Goal: Task Accomplishment & Management: Use online tool/utility

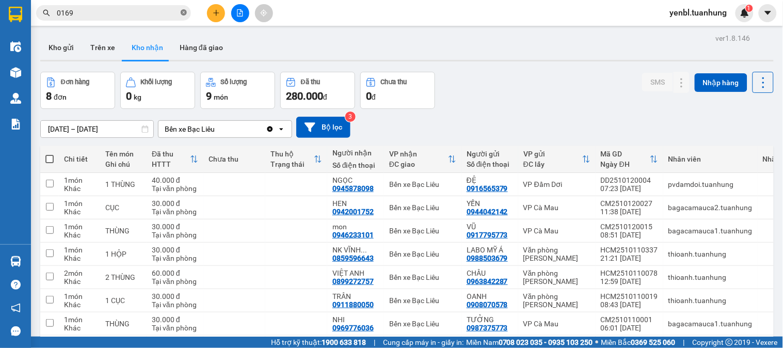
click at [181, 14] on icon "close-circle" at bounding box center [184, 12] width 6 height 6
click at [156, 6] on span at bounding box center [113, 12] width 155 height 15
click at [110, 16] on input "text" at bounding box center [118, 12] width 122 height 11
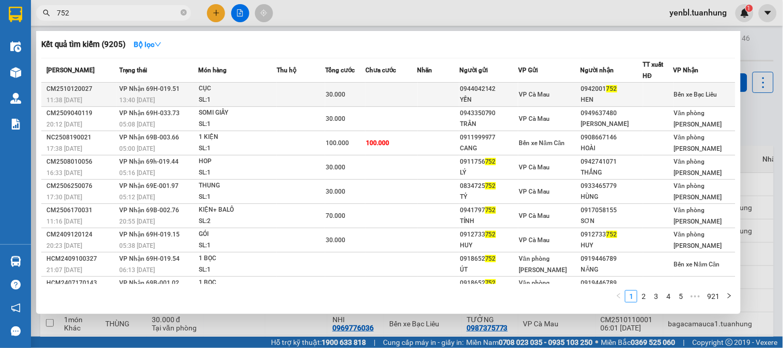
type input "752"
click at [627, 99] on div "HEN" at bounding box center [611, 99] width 61 height 11
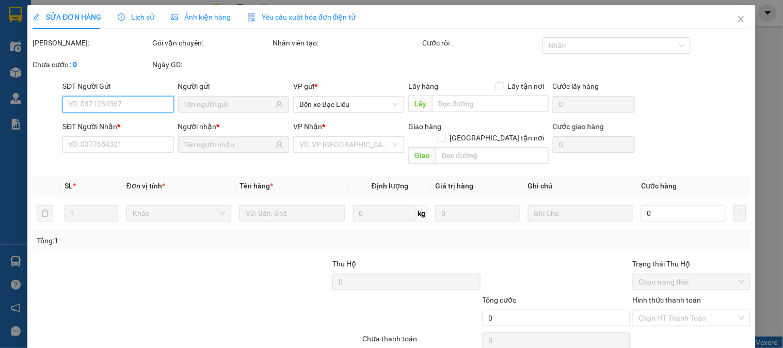
type input "0944042142"
type input "YẾN"
type input "0942001752"
type input "HEN"
type input "30.000"
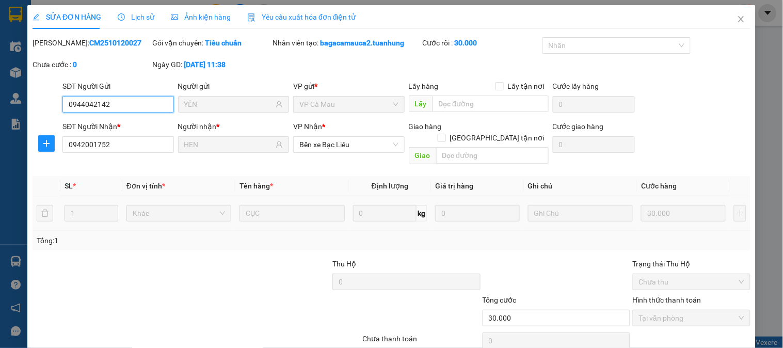
scroll to position [36, 0]
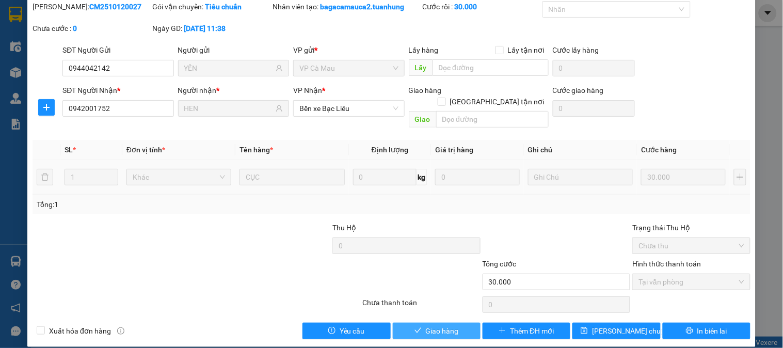
drag, startPoint x: 447, startPoint y: 316, endPoint x: 446, endPoint y: 308, distance: 8.3
click at [446, 325] on span "Giao hàng" at bounding box center [442, 330] width 33 height 11
